Goal: Task Accomplishment & Management: Manage account settings

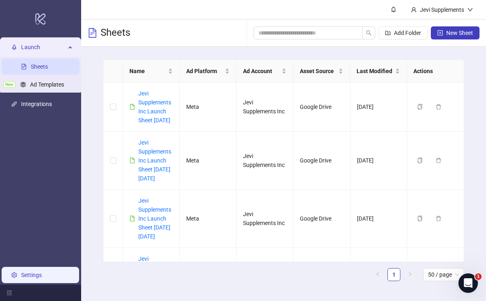
click at [29, 272] on link "Settings" at bounding box center [31, 275] width 21 height 6
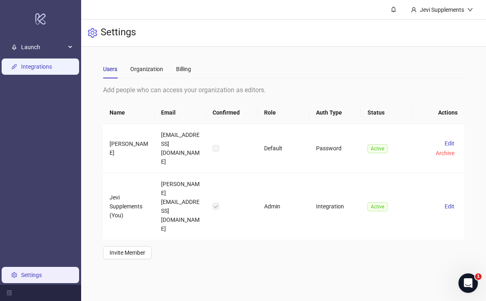
click at [32, 65] on link "Integrations" at bounding box center [36, 66] width 31 height 6
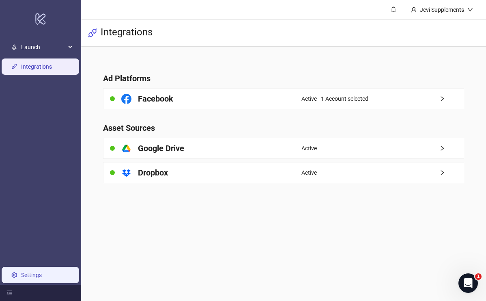
click at [26, 272] on link "Settings" at bounding box center [31, 275] width 21 height 6
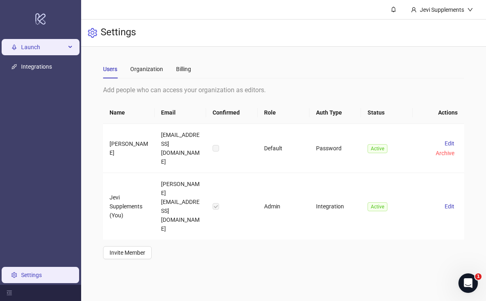
click at [29, 45] on span "Launch" at bounding box center [43, 47] width 45 height 16
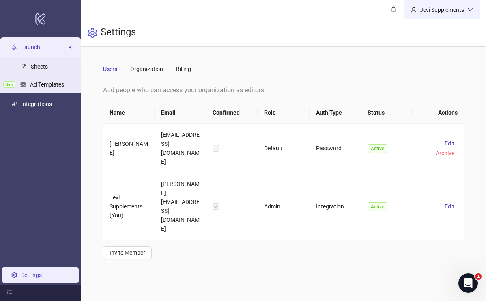
click at [475, 9] on div "Jevi Supplements" at bounding box center [442, 9] width 75 height 19
click at [37, 11] on icon "logo/logo-mobile" at bounding box center [40, 18] width 11 height 19
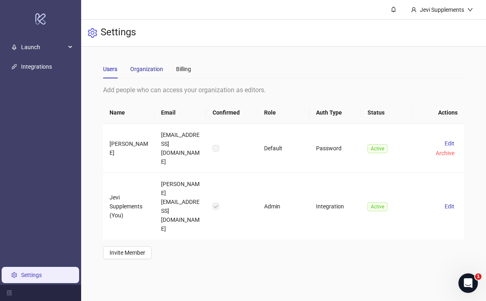
click at [154, 65] on div "Organization" at bounding box center [146, 69] width 33 height 9
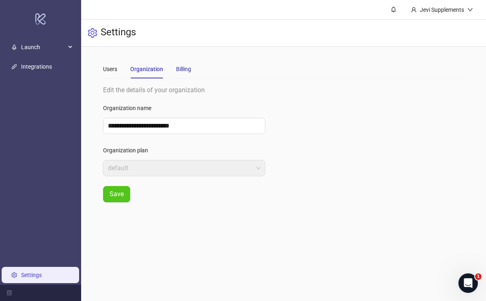
click at [179, 68] on div "Billing" at bounding box center [183, 69] width 15 height 9
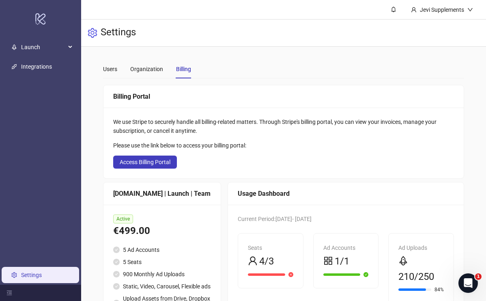
scroll to position [73, 0]
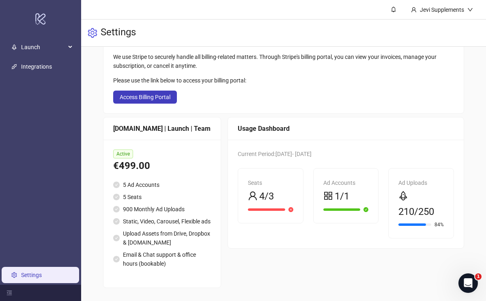
click at [425, 204] on span "210/250" at bounding box center [417, 211] width 36 height 15
click at [427, 204] on span "210/250" at bounding box center [417, 211] width 36 height 15
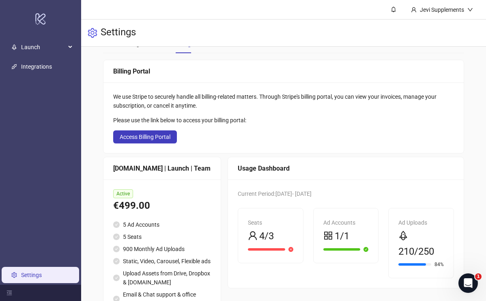
scroll to position [24, 0]
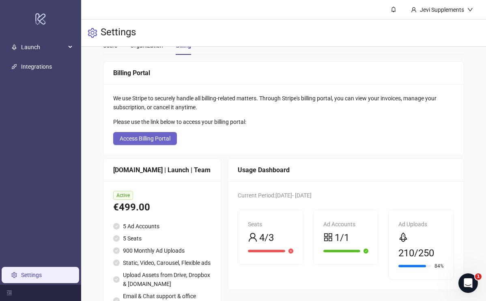
click at [143, 137] on span "Access Billing Portal" at bounding box center [145, 138] width 51 height 6
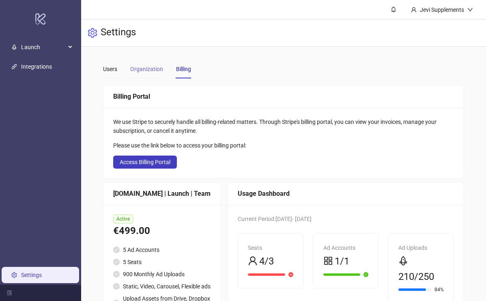
click at [147, 64] on div "Organization" at bounding box center [146, 69] width 33 height 19
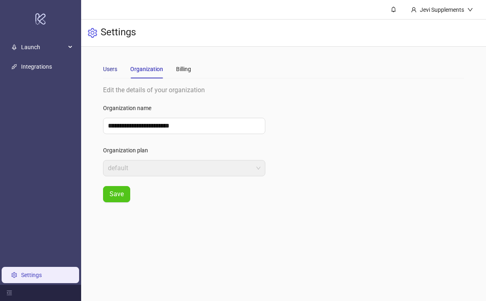
click at [109, 66] on div "Users" at bounding box center [110, 69] width 14 height 9
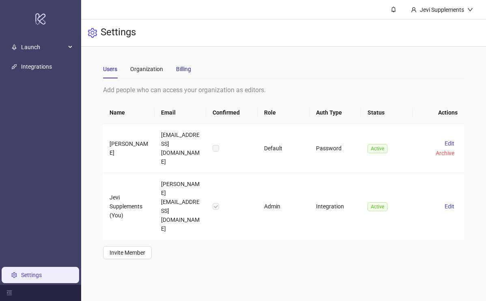
click at [186, 68] on div "Billing" at bounding box center [183, 69] width 15 height 9
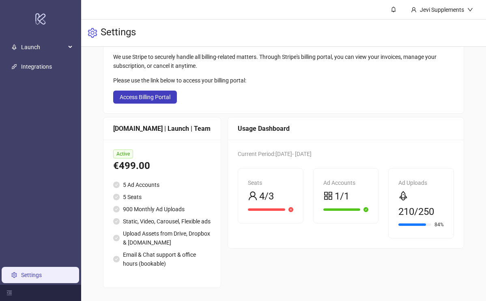
scroll to position [70, 0]
click at [142, 94] on span "Access Billing Portal" at bounding box center [145, 97] width 51 height 6
